Goal: Browse casually

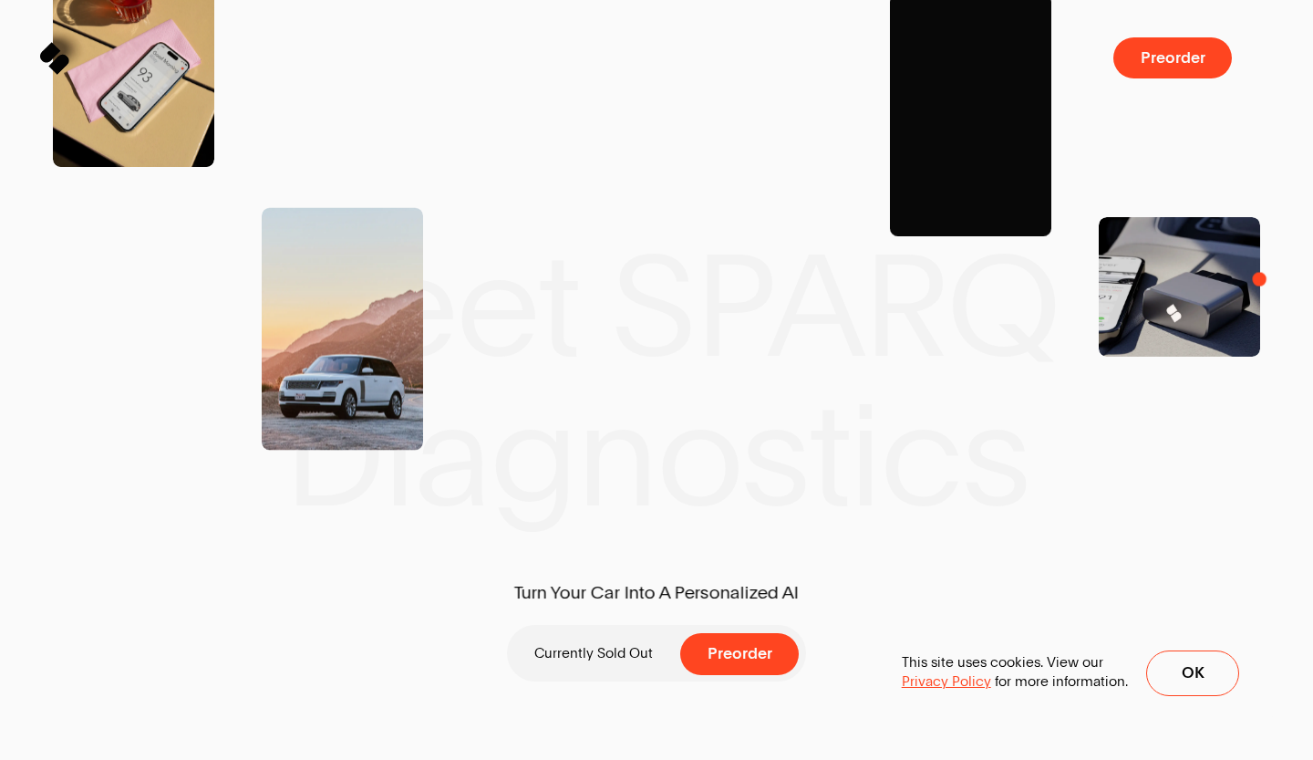
click at [1231, 305] on img at bounding box center [1179, 287] width 161 height 140
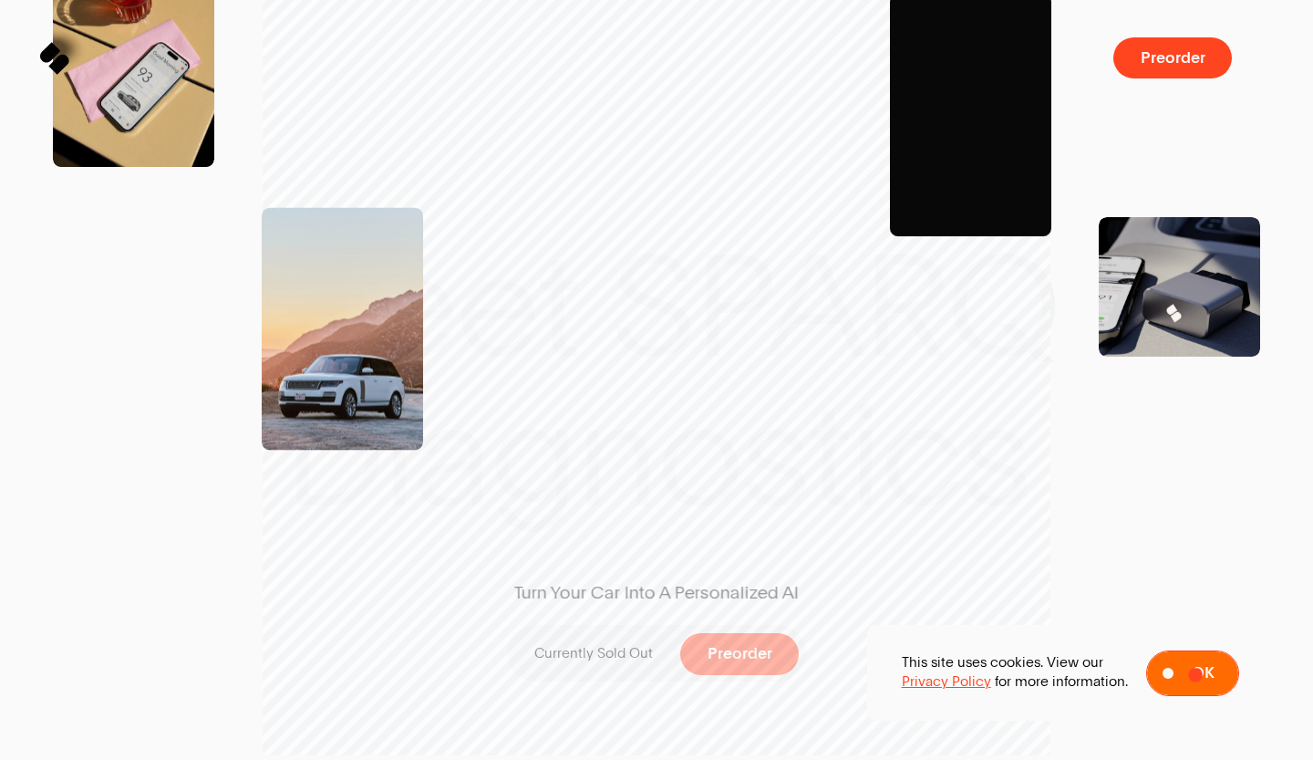
click at [1195, 677] on span "Ok" at bounding box center [1203, 673] width 23 height 16
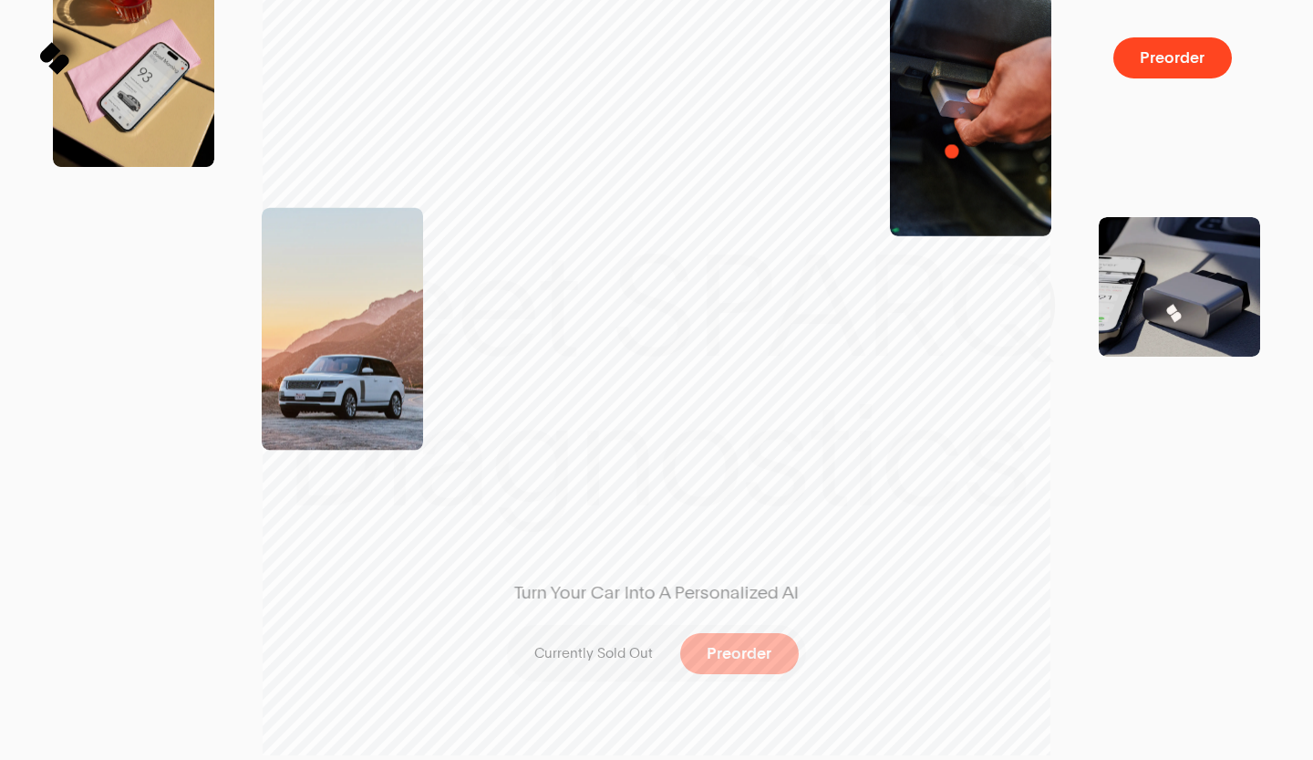
click at [952, 150] on img at bounding box center [970, 114] width 161 height 243
click at [1154, 315] on img at bounding box center [1179, 287] width 161 height 140
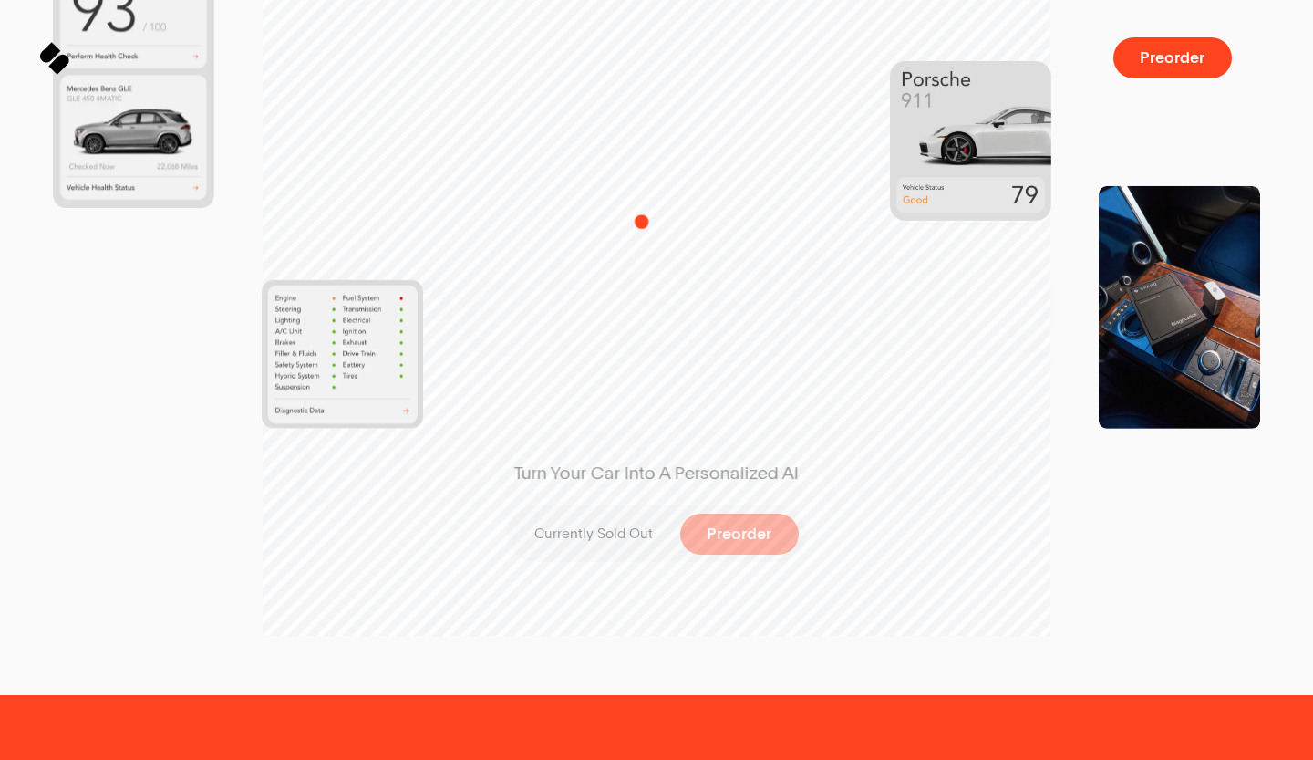
drag, startPoint x: 680, startPoint y: 192, endPoint x: 631, endPoint y: 234, distance: 65.3
click at [631, 234] on div "Turn Your Car Into A Personalized AI Currently Sold Out Preorder" at bounding box center [657, 260] width 396 height 695
click at [349, 360] on img at bounding box center [342, 354] width 161 height 149
click at [997, 180] on img at bounding box center [970, 140] width 161 height 160
